Goal: Understand process/instructions: Learn how to perform a task or action

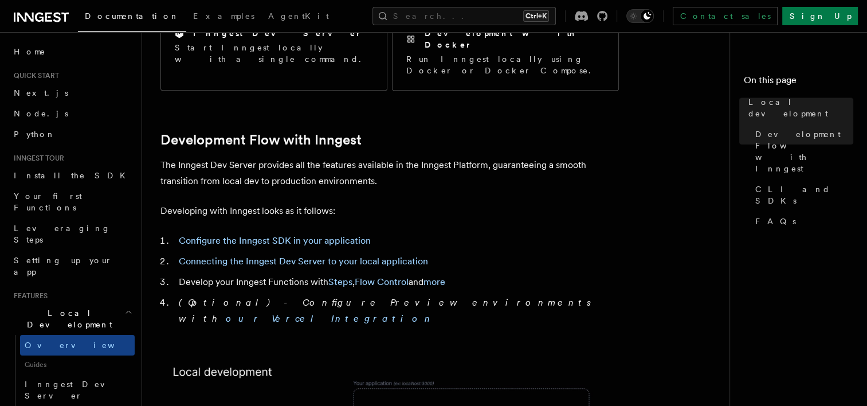
scroll to position [401, 0]
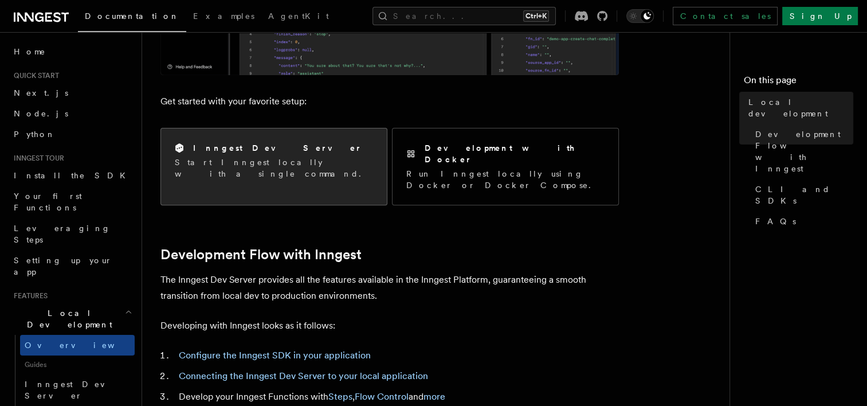
click at [283, 171] on div "Inngest Dev Server Start Inngest locally with a single command." at bounding box center [274, 160] width 226 height 65
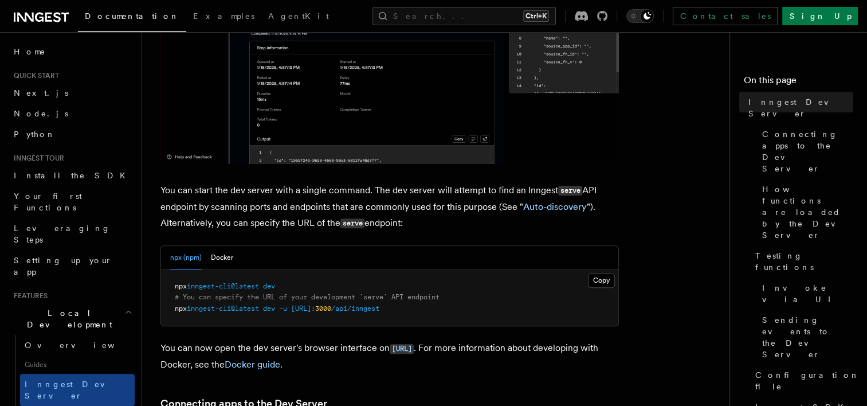
scroll to position [458, 0]
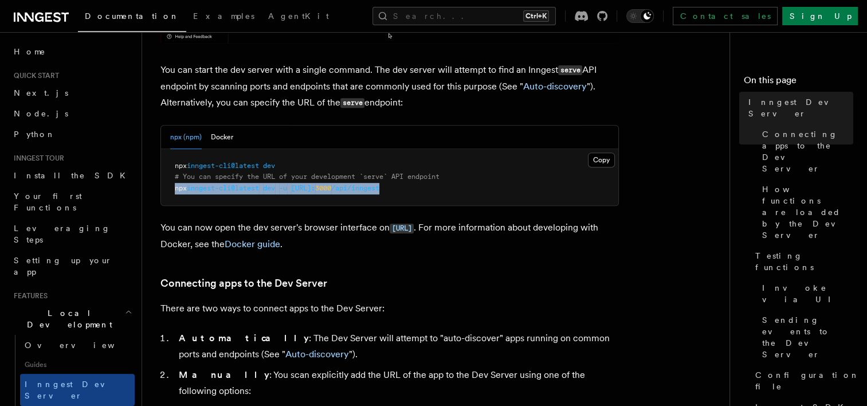
copy span "npx inngest-cli@latest dev -u [URL]: 3000 /api/inngest"
drag, startPoint x: 446, startPoint y: 189, endPoint x: 174, endPoint y: 194, distance: 271.6
click at [174, 194] on pre "npx inngest-cli@latest dev # You can specify the URL of your development `serve…" at bounding box center [389, 177] width 457 height 57
